Goal: Task Accomplishment & Management: Manage account settings

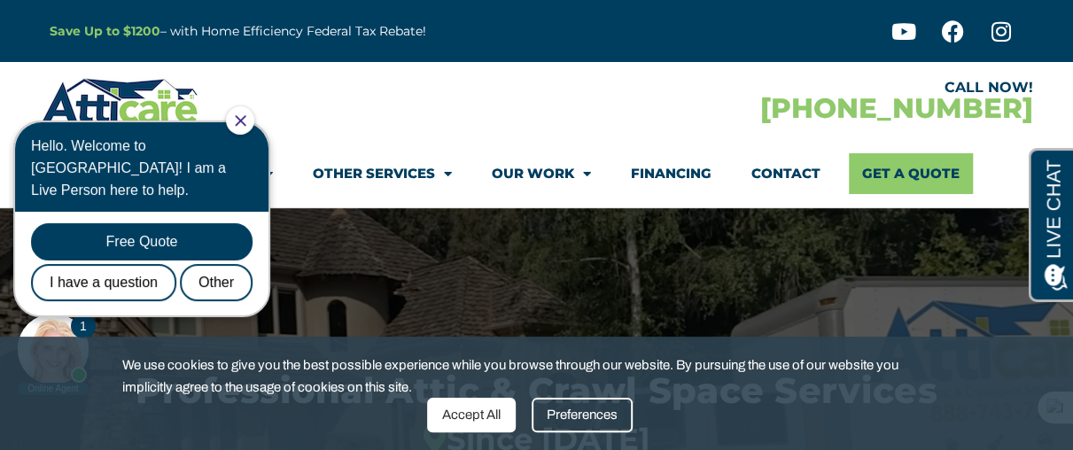
click at [245, 118] on icon "Close Chat" at bounding box center [240, 120] width 11 height 11
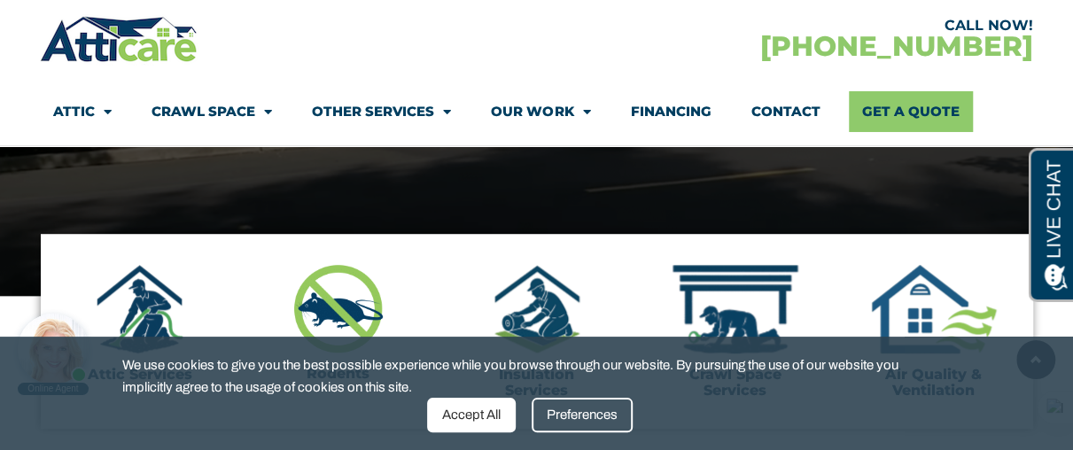
scroll to position [472, 0]
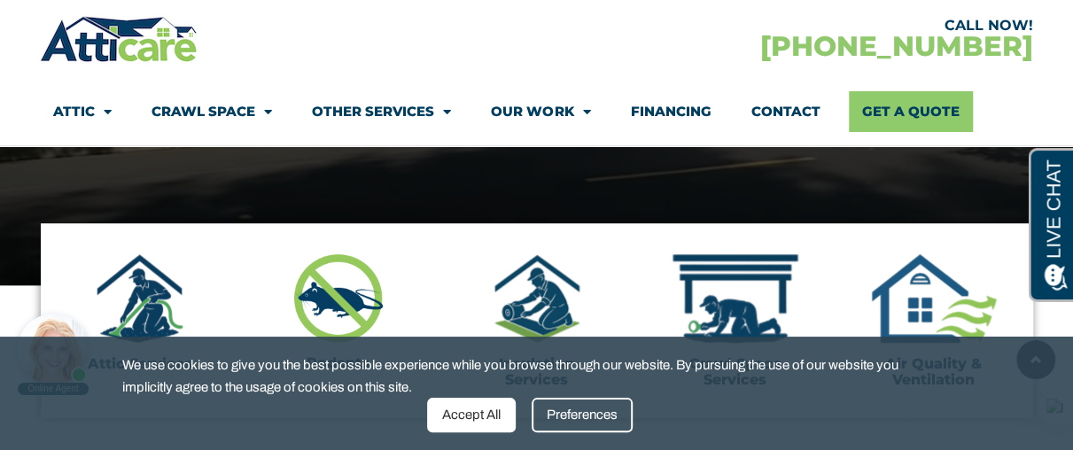
click at [594, 423] on div "Preferences" at bounding box center [582, 415] width 101 height 35
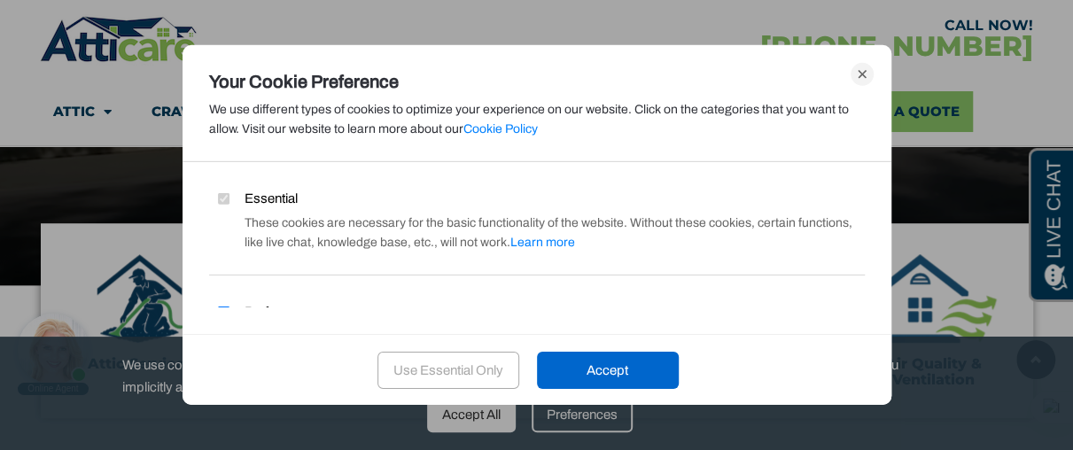
click at [231, 196] on label "Essential" at bounding box center [253, 198] width 89 height 19
click at [214, 196] on label "Essential" at bounding box center [253, 198] width 89 height 19
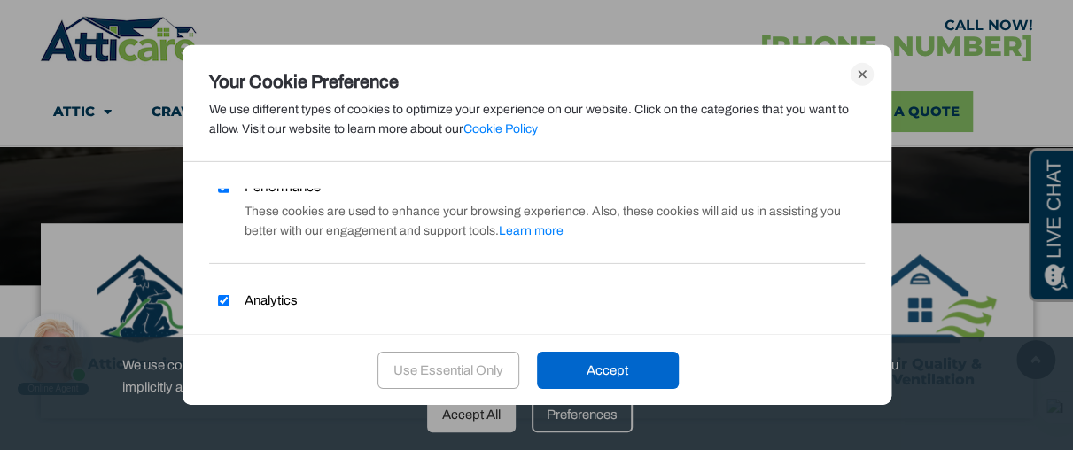
scroll to position [220, 0]
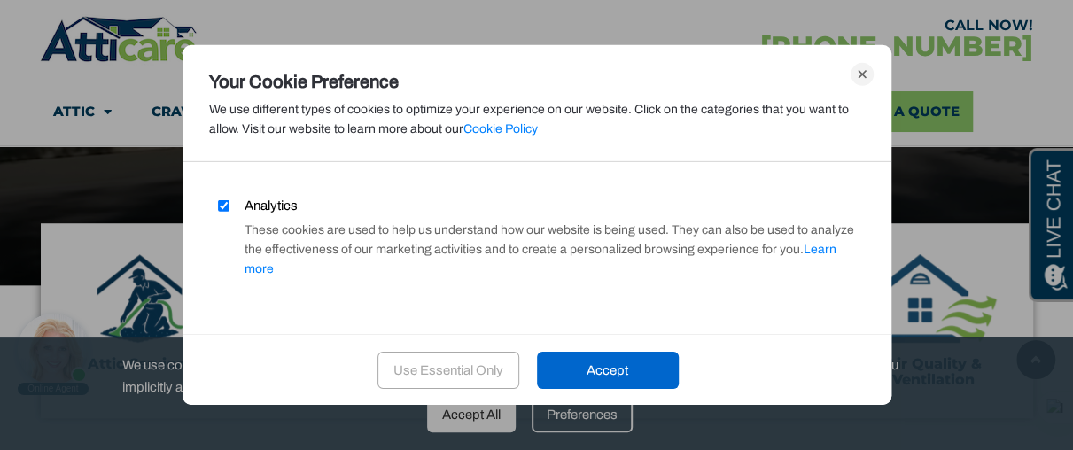
click at [228, 206] on input "Analytics" at bounding box center [224, 205] width 12 height 12
checkbox input "false"
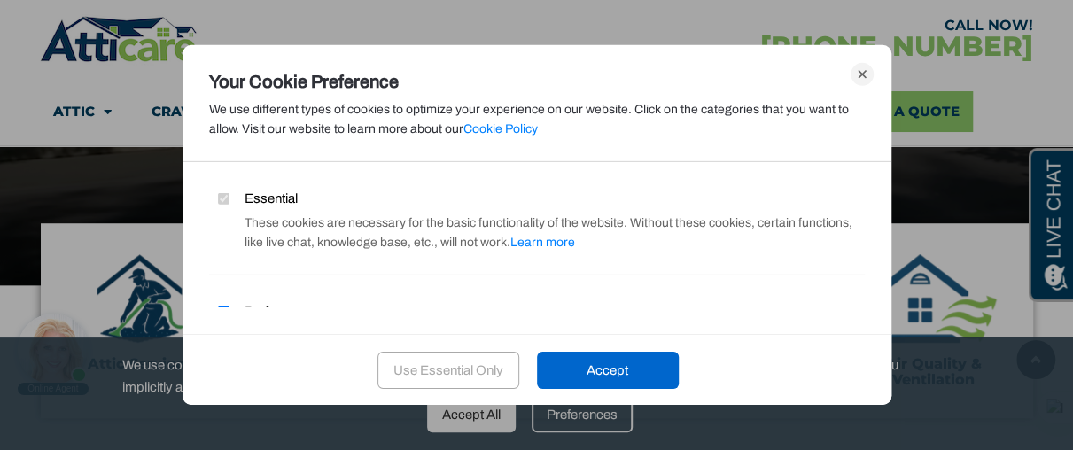
click at [223, 304] on div "Performance These cookies are used to enhance your browsing experience. Also, t…" at bounding box center [537, 345] width 656 height 87
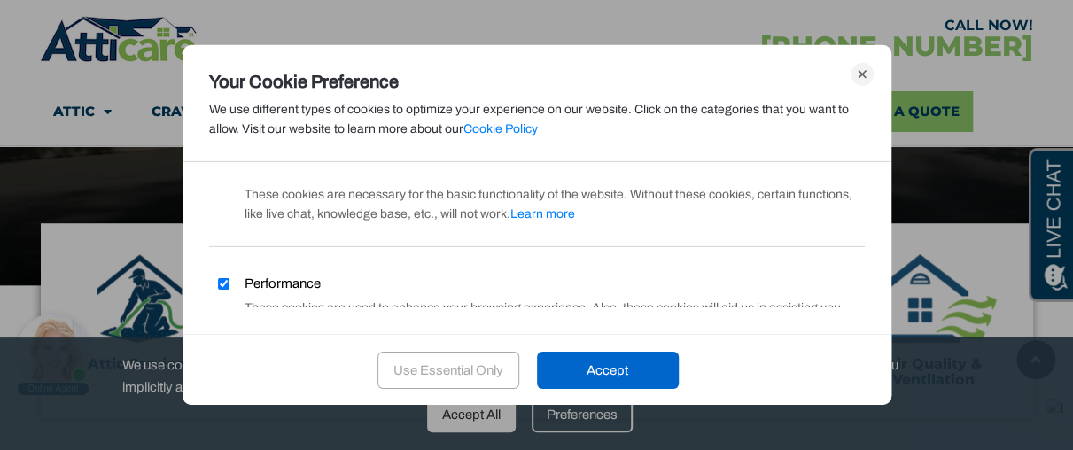
click at [229, 280] on label "Performance" at bounding box center [265, 283] width 112 height 19
click at [229, 280] on input "Performance" at bounding box center [224, 283] width 12 height 12
checkbox input "false"
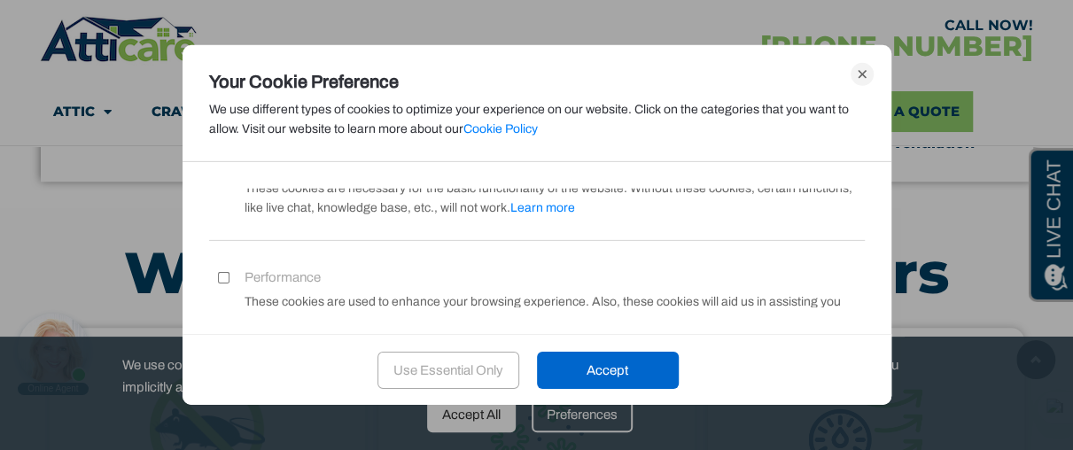
scroll to position [0, 0]
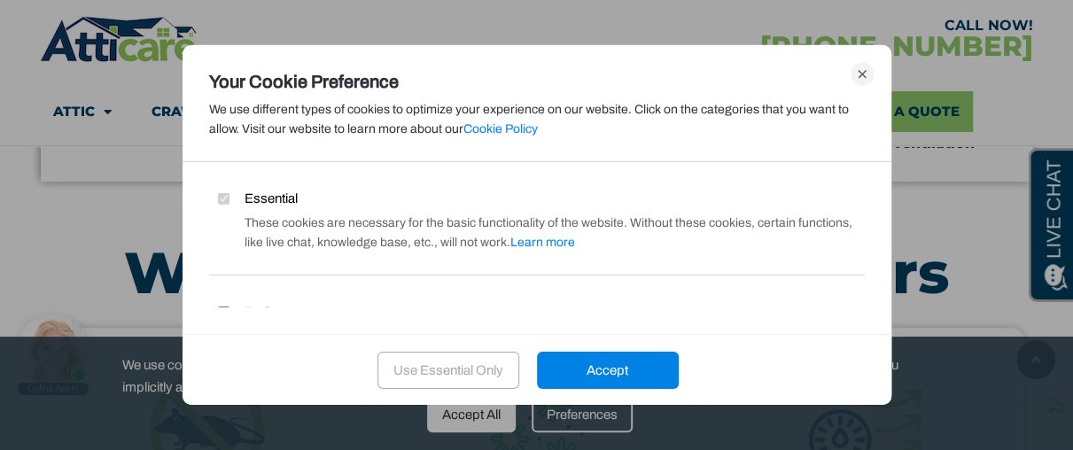
click at [600, 356] on div "Accept" at bounding box center [608, 370] width 142 height 37
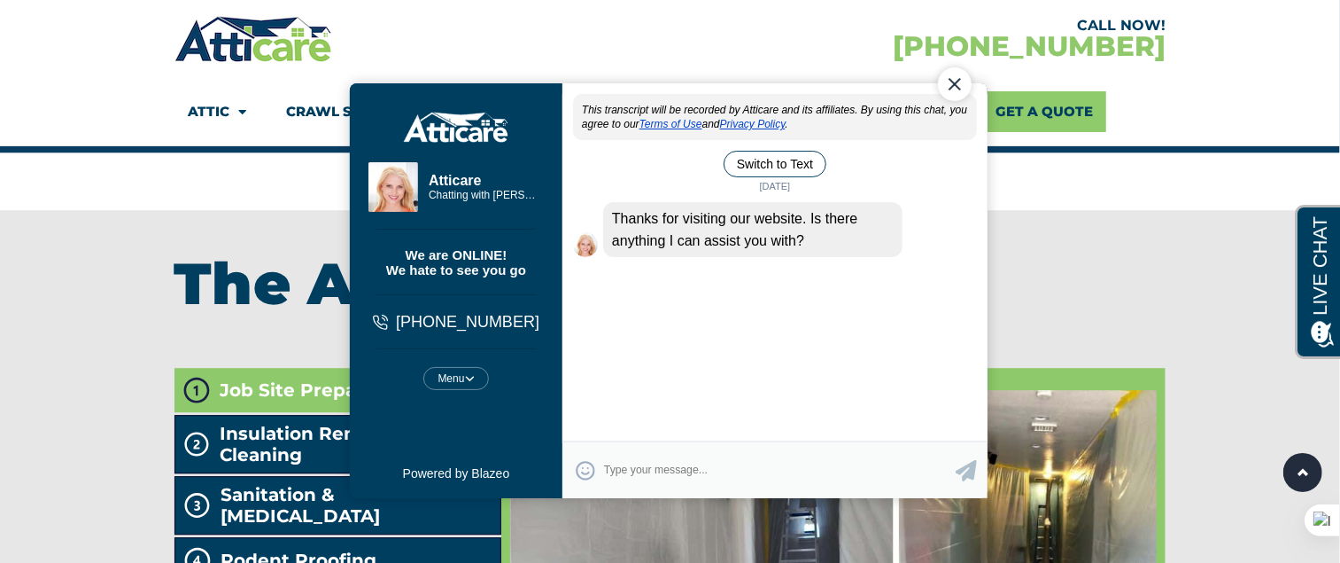
click at [959, 80] on div "Close Chat" at bounding box center [954, 83] width 34 height 34
